Goal: Information Seeking & Learning: Learn about a topic

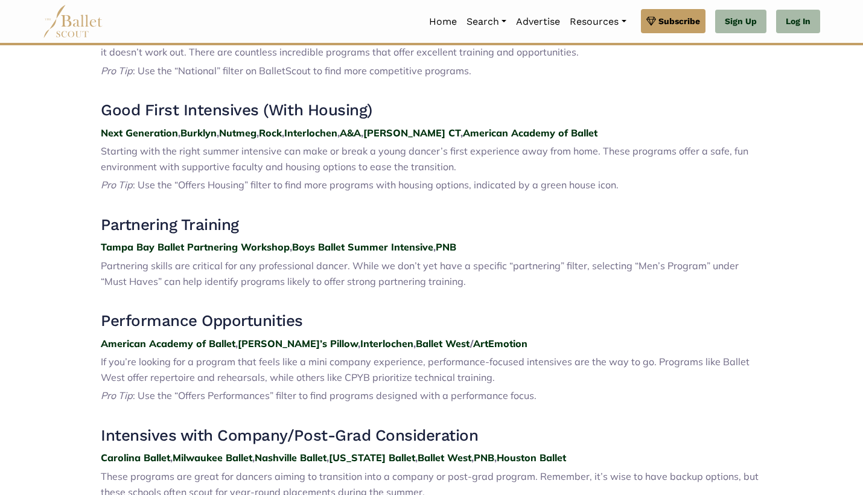
scroll to position [607, 0]
click at [484, 127] on strong "American Academy of Ballet" at bounding box center [530, 132] width 135 height 12
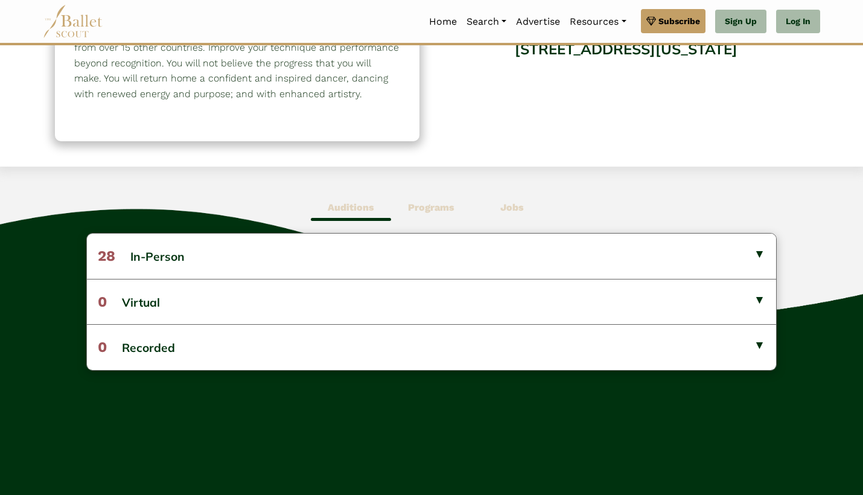
scroll to position [197, 0]
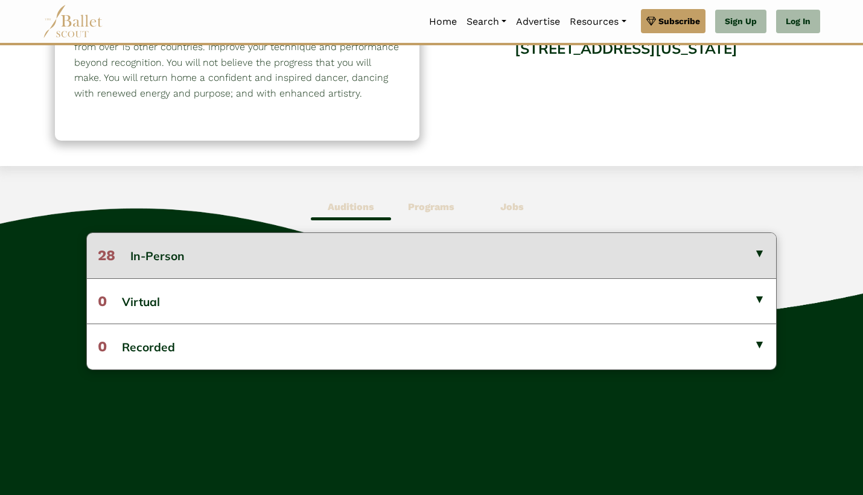
click at [358, 254] on button "28 In-Person" at bounding box center [431, 255] width 689 height 45
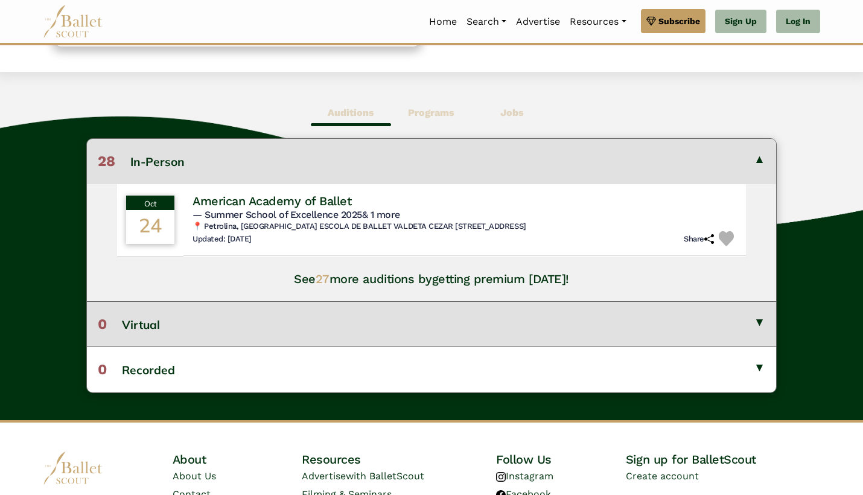
scroll to position [288, 0]
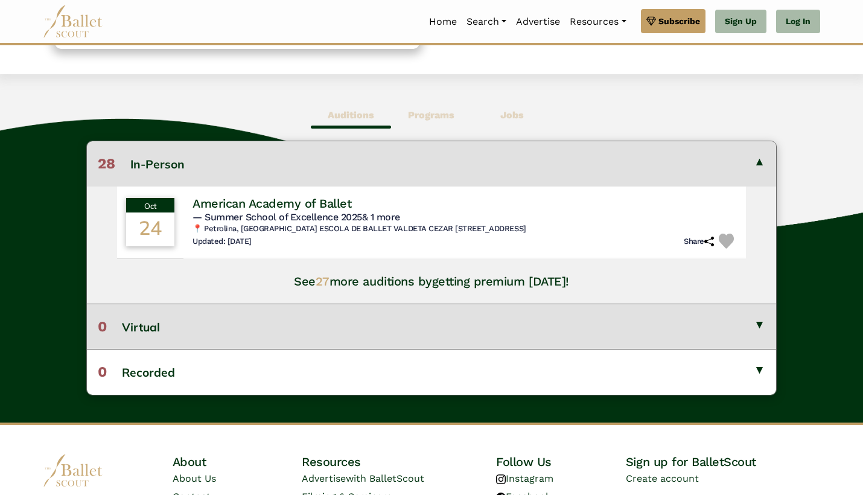
click at [285, 338] on button "0 Virtual" at bounding box center [431, 325] width 689 height 45
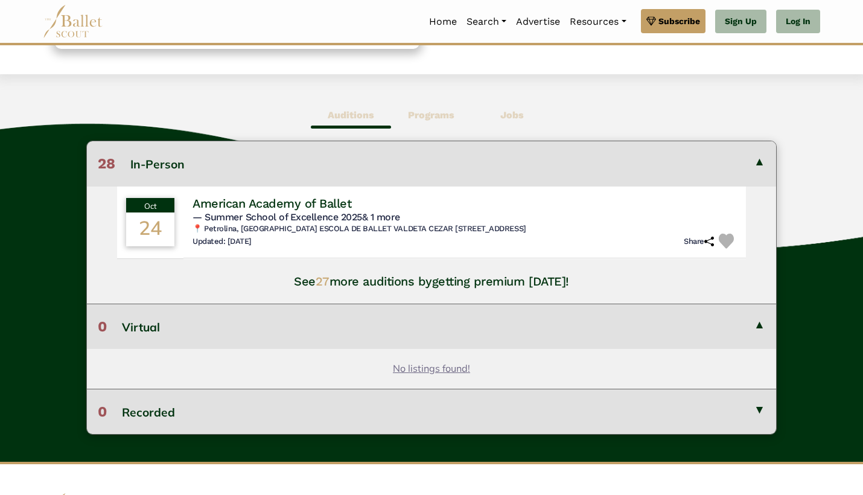
click at [282, 411] on button "0 Recorded" at bounding box center [431, 411] width 689 height 45
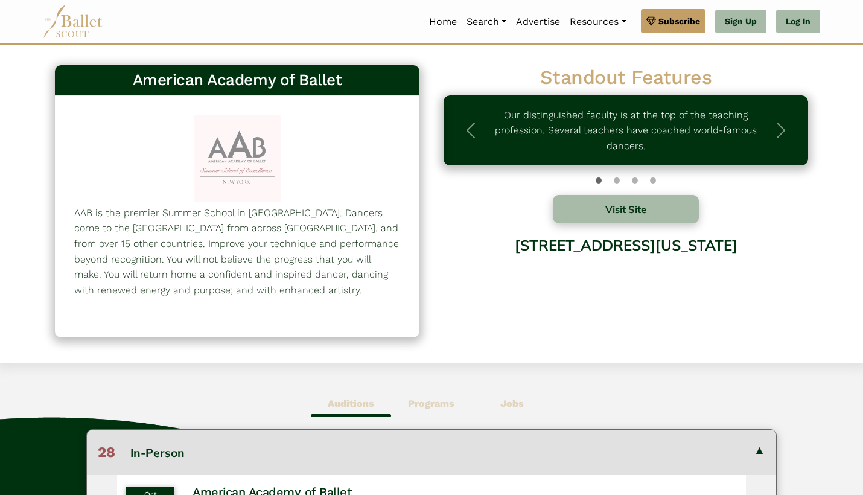
scroll to position [0, 0]
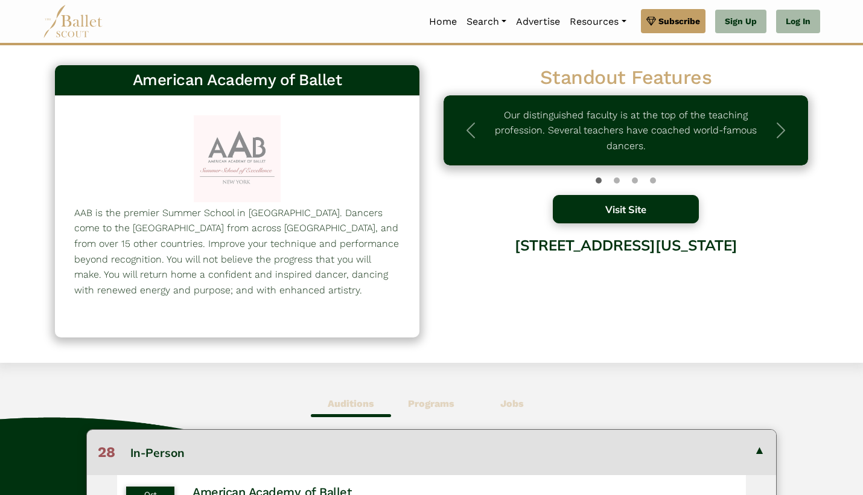
click at [611, 215] on button "Visit Site" at bounding box center [626, 209] width 146 height 28
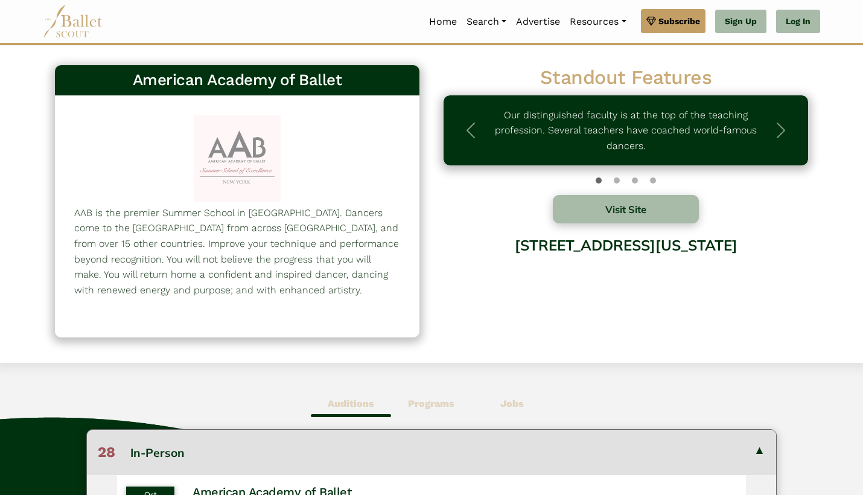
click at [614, 224] on div "Visit Site 250 West 90th Street, Suite 3B, New York, NY 10024" at bounding box center [625, 260] width 364 height 130
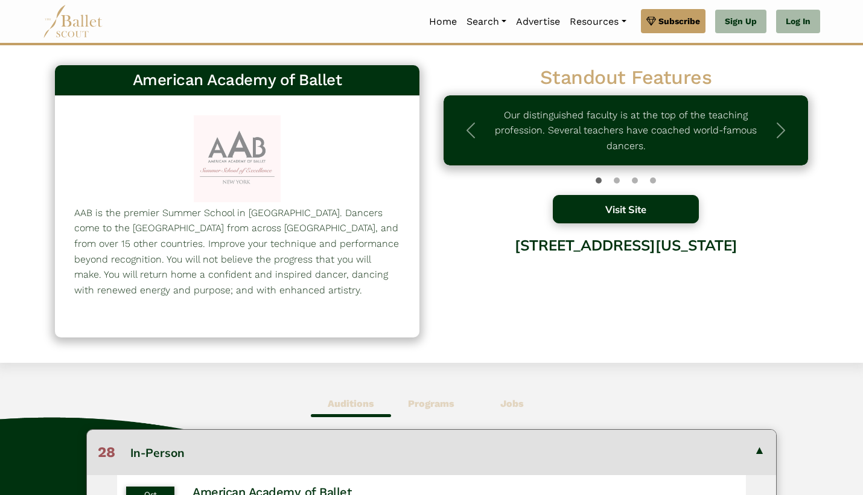
click at [614, 211] on button "Visit Site" at bounding box center [626, 209] width 146 height 28
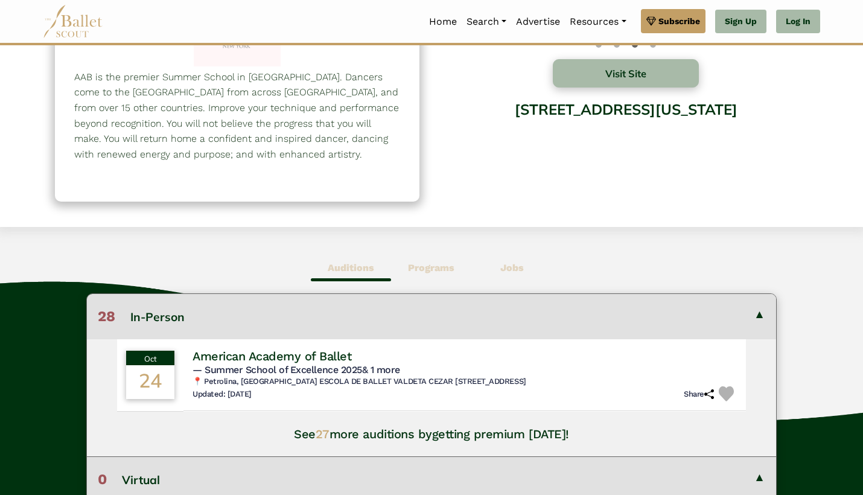
scroll to position [132, 0]
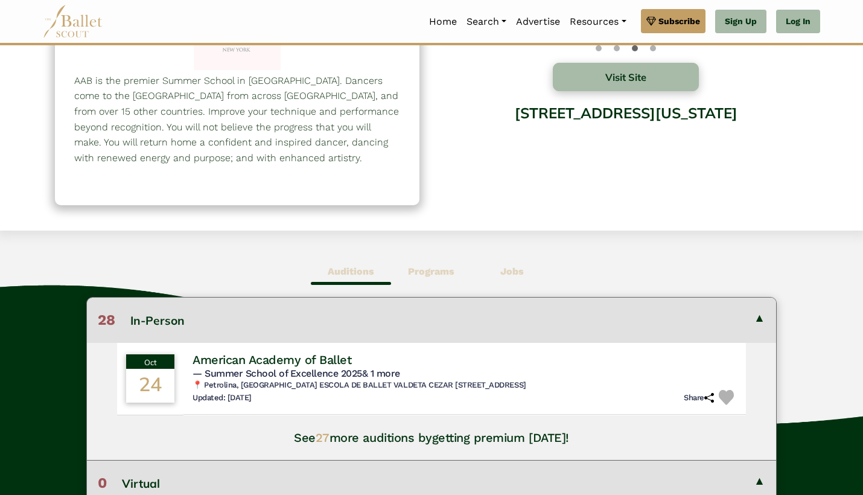
click at [408, 273] on b "Programs" at bounding box center [431, 270] width 46 height 11
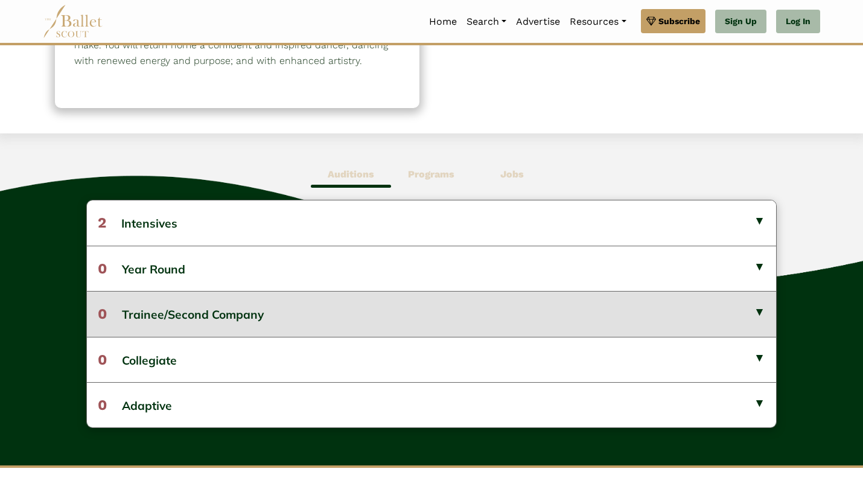
scroll to position [237, 0]
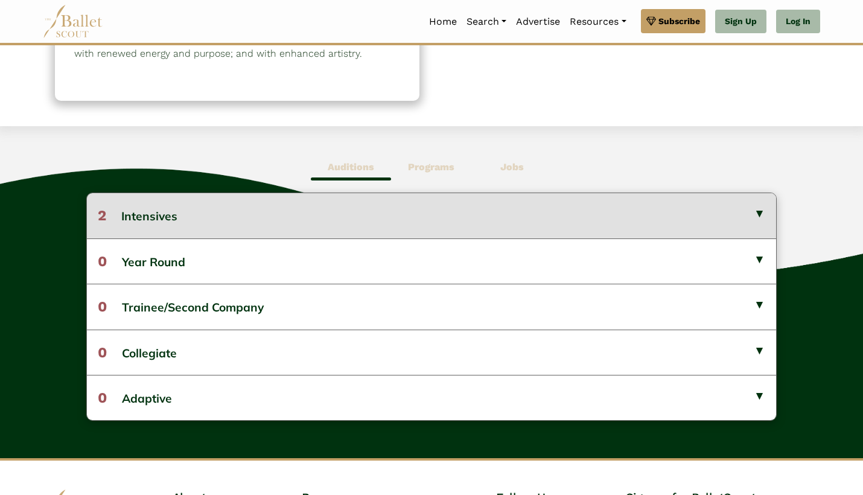
click at [393, 208] on button "2 Intensives" at bounding box center [431, 215] width 689 height 45
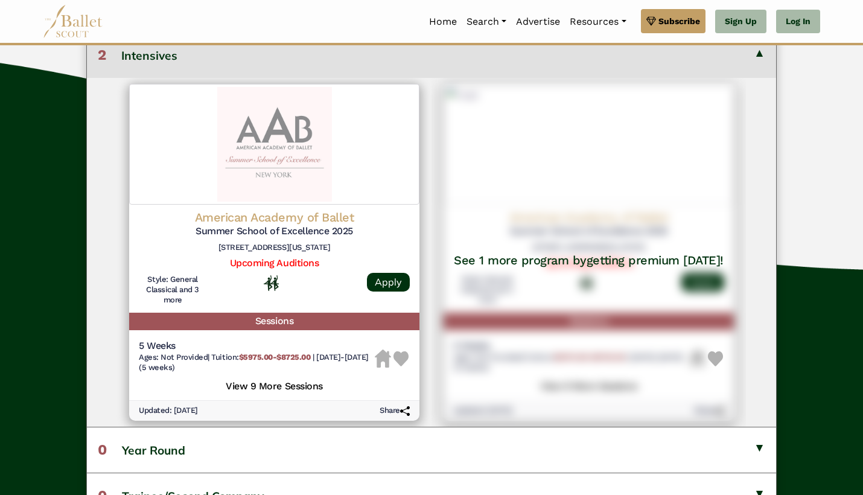
scroll to position [398, 0]
click at [291, 383] on h5 "View 9 More Sessions" at bounding box center [274, 384] width 271 height 16
click at [293, 378] on h5 "View 9 More Sessions" at bounding box center [274, 384] width 271 height 16
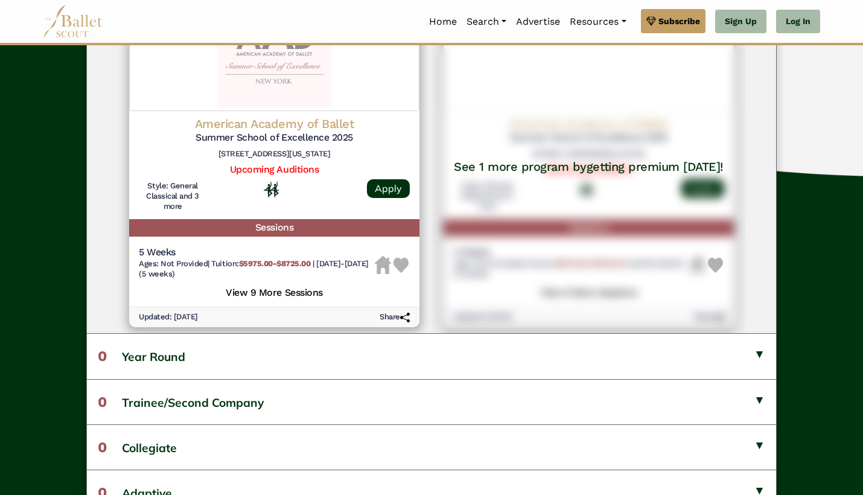
scroll to position [491, 0]
click at [292, 285] on h5 "View 9 More Sessions" at bounding box center [274, 291] width 271 height 16
click at [297, 285] on h5 "View 9 More Sessions" at bounding box center [274, 291] width 271 height 16
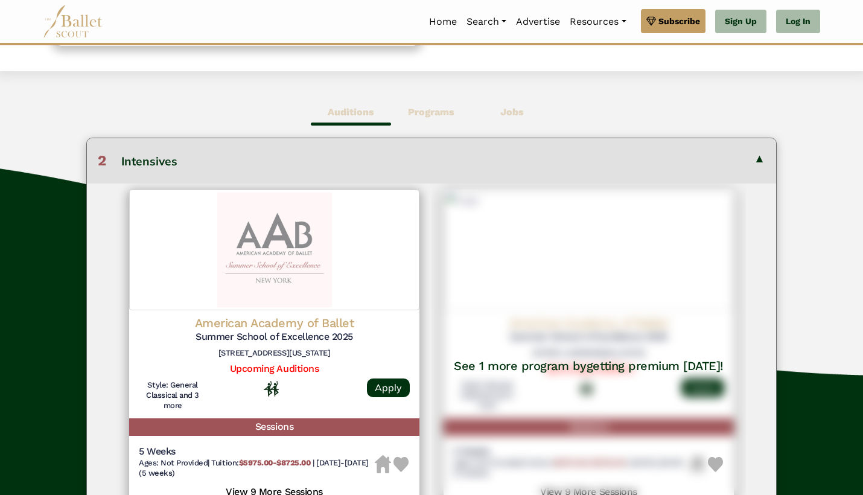
scroll to position [294, 0]
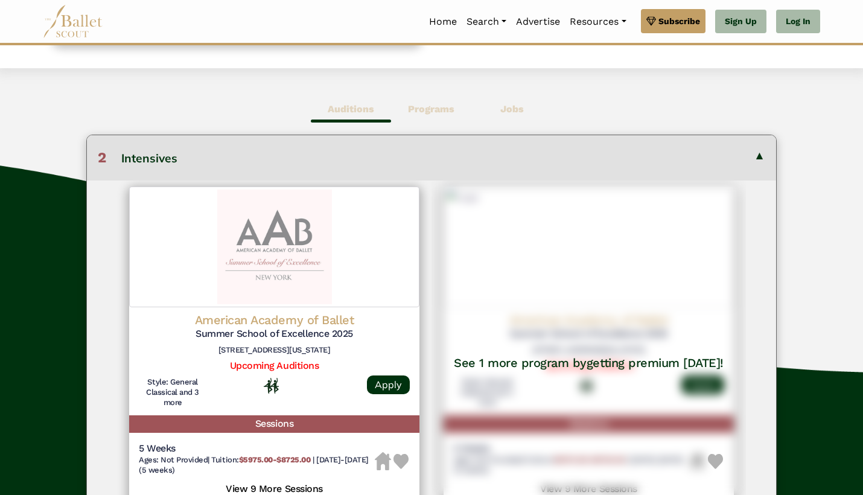
click at [500, 101] on span "Jobs" at bounding box center [512, 109] width 80 height 28
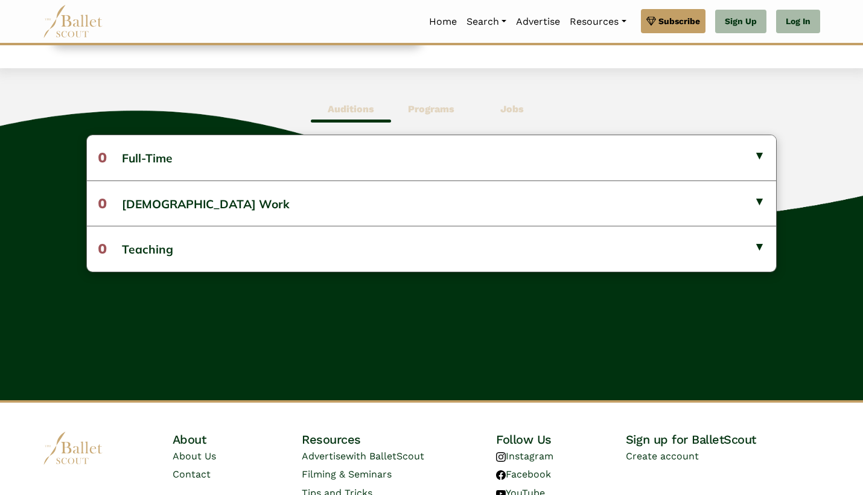
click at [451, 103] on b "Programs" at bounding box center [431, 108] width 46 height 11
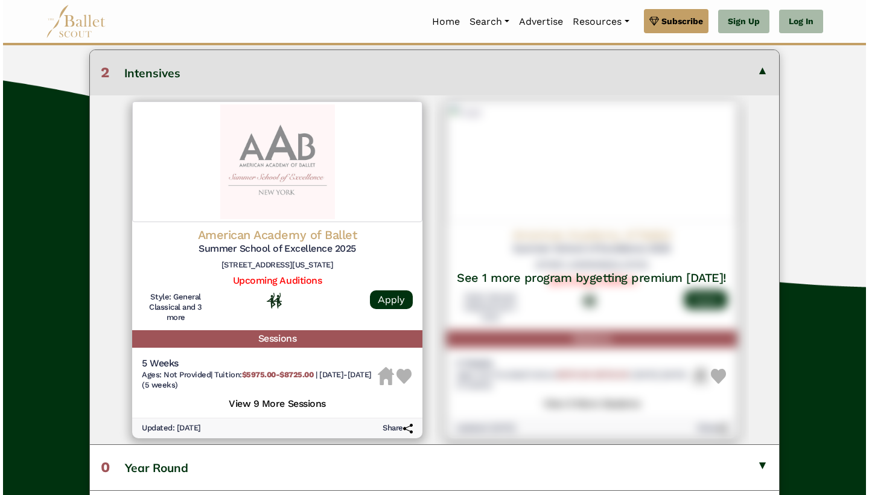
scroll to position [380, 0]
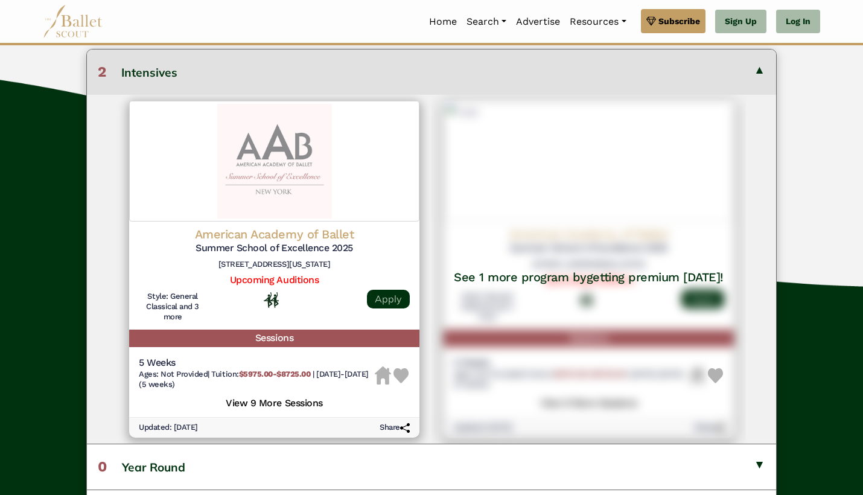
click at [388, 297] on link "Apply" at bounding box center [388, 299] width 43 height 19
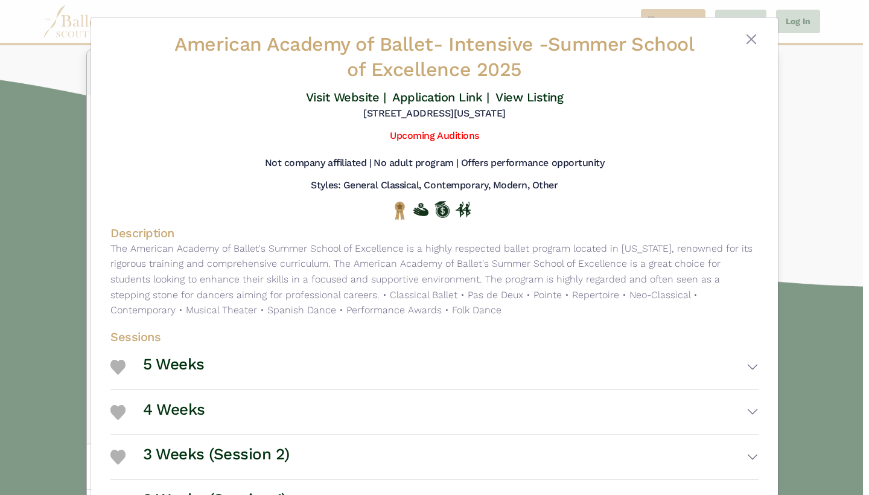
scroll to position [0, 0]
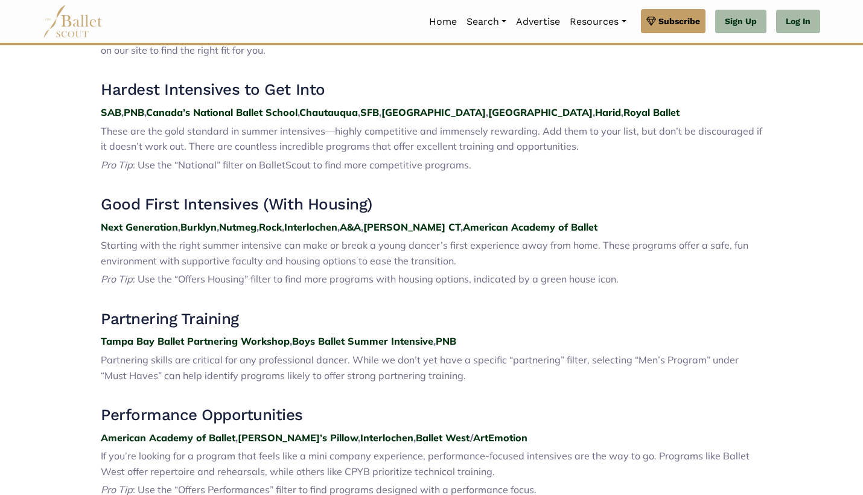
scroll to position [512, 0]
click at [157, 223] on strong "Next Generation" at bounding box center [139, 227] width 77 height 12
click at [203, 223] on strong "Burklyn" at bounding box center [198, 227] width 36 height 12
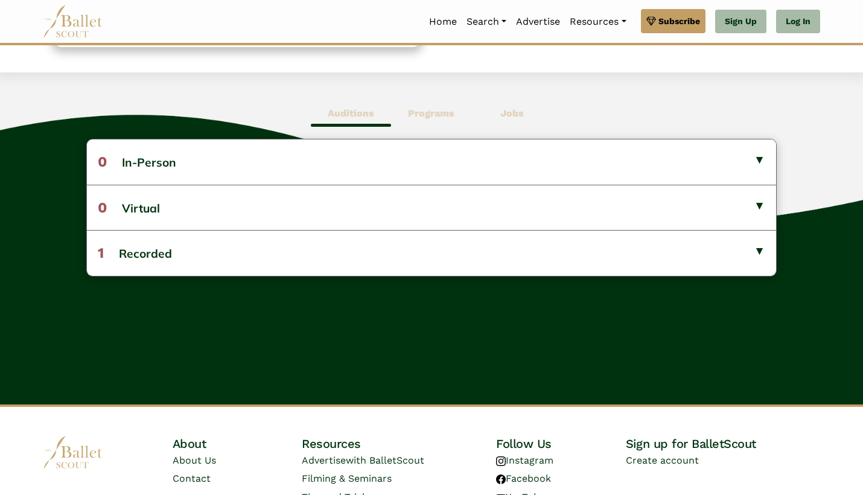
scroll to position [292, 0]
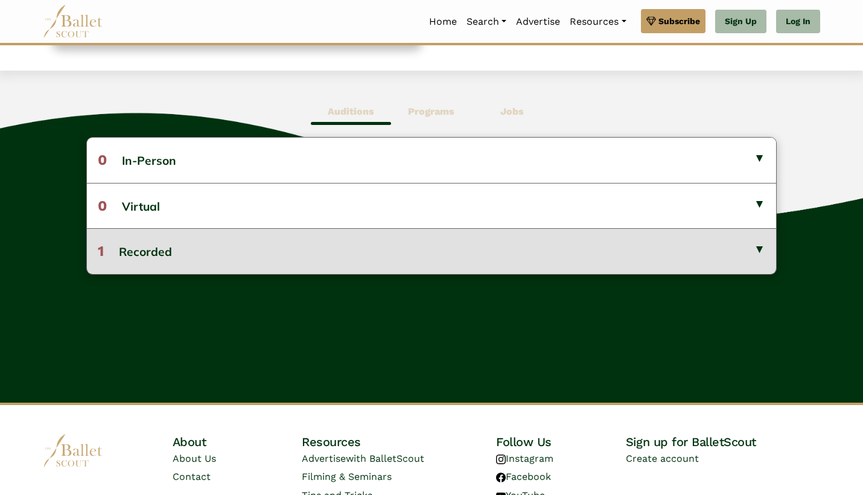
click at [389, 245] on button "1 Recorded" at bounding box center [431, 250] width 689 height 45
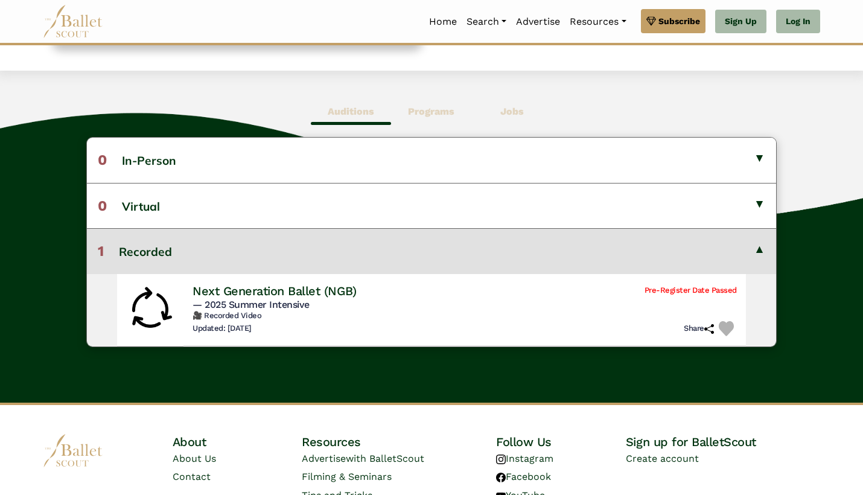
click at [389, 252] on button "1 Recorded" at bounding box center [431, 250] width 689 height 45
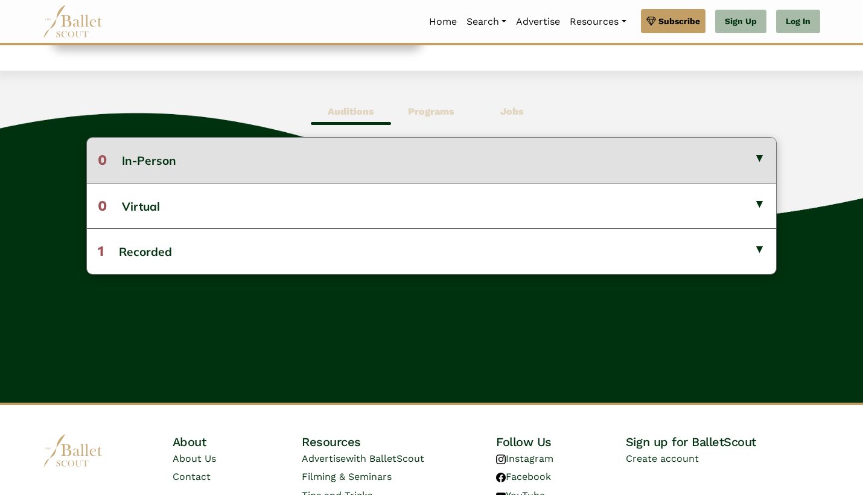
click at [350, 150] on button "0 In-Person" at bounding box center [431, 160] width 689 height 45
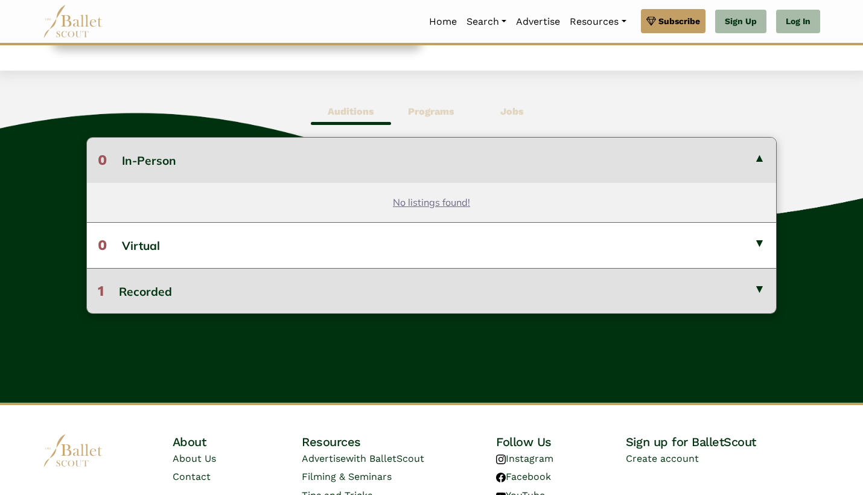
click at [344, 285] on button "1 Recorded" at bounding box center [431, 290] width 689 height 45
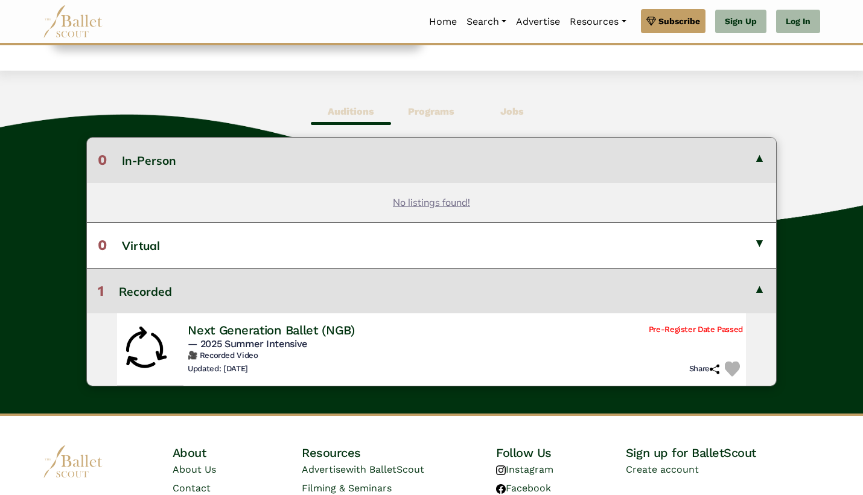
click at [313, 332] on h4 "Next Generation Ballet (NGB)" at bounding box center [271, 330] width 167 height 16
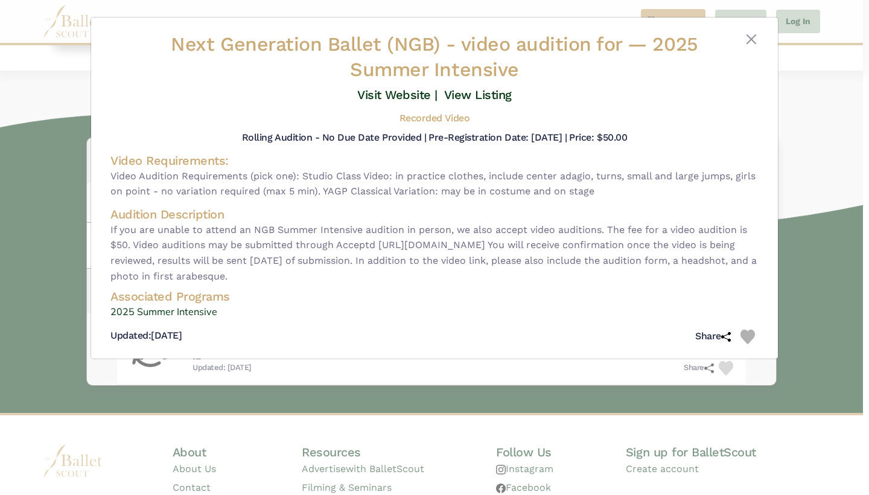
click at [391, 411] on div "Next Generation Ballet (NGB) - video audition for — 2025 Summer Intensive Visit…" at bounding box center [434, 247] width 869 height 495
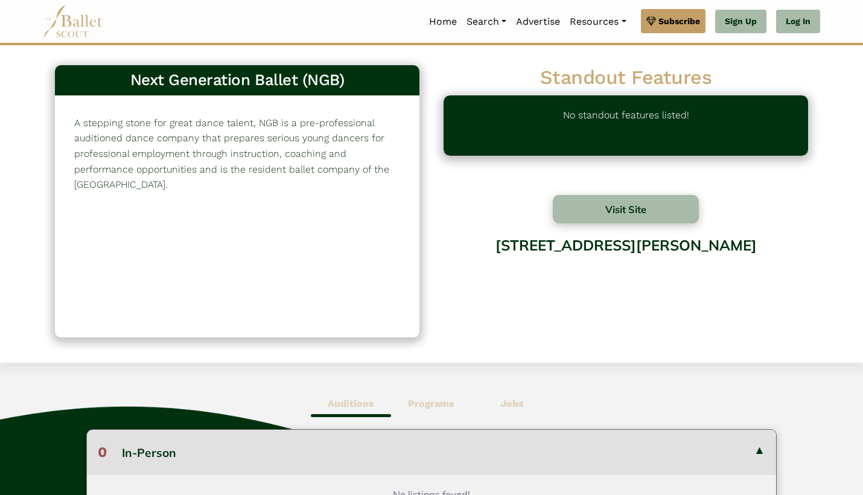
scroll to position [0, 0]
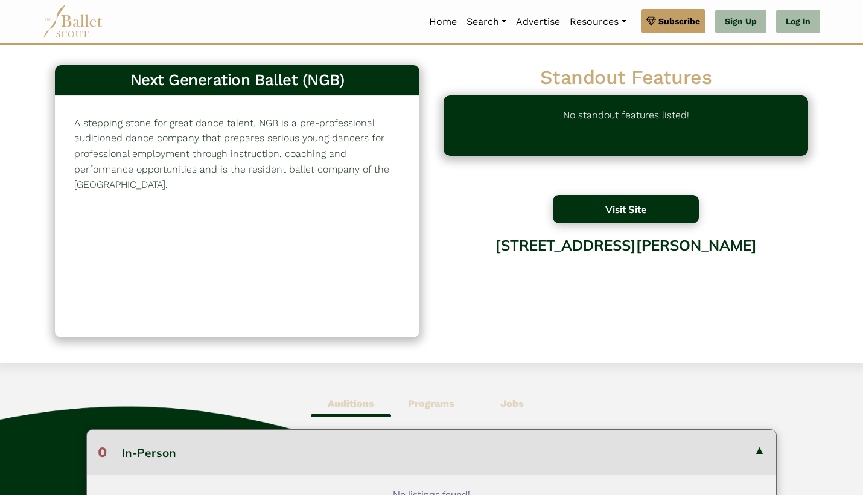
click at [620, 200] on button "Visit Site" at bounding box center [626, 209] width 146 height 28
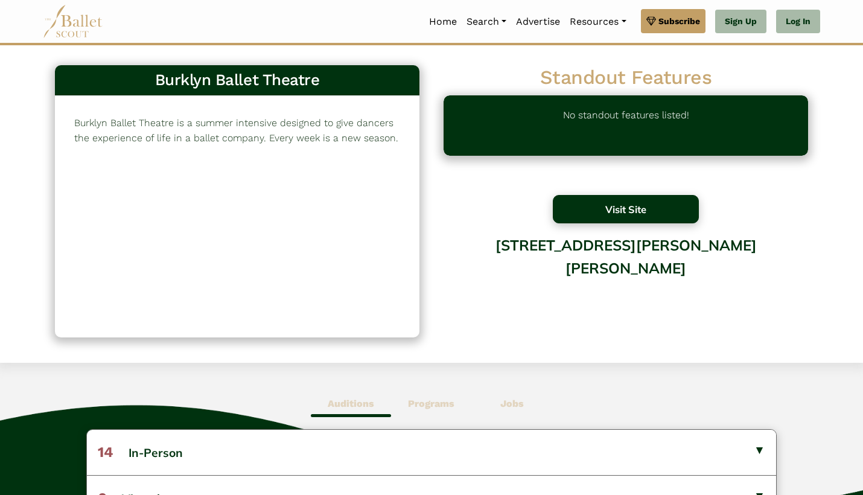
click at [618, 215] on button "Visit Site" at bounding box center [626, 209] width 146 height 28
